Goal: Navigation & Orientation: Find specific page/section

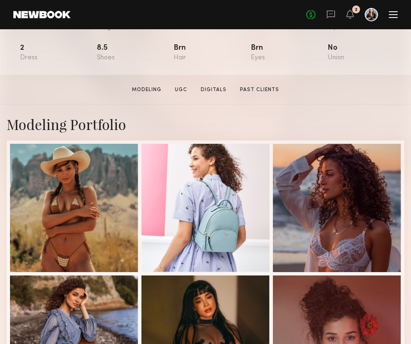
scroll to position [123, 0]
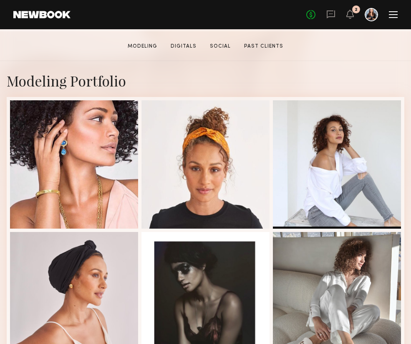
scroll to position [160, 0]
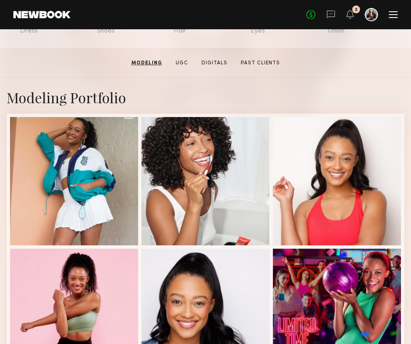
scroll to position [145, 0]
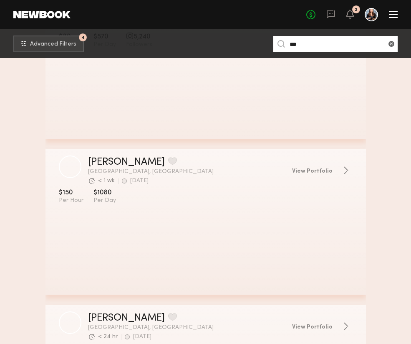
scroll to position [4716, 0]
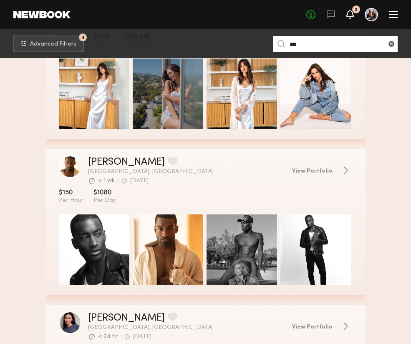
click at [351, 10] on icon at bounding box center [351, 14] width 8 height 9
